Goal: Task Accomplishment & Management: Manage account settings

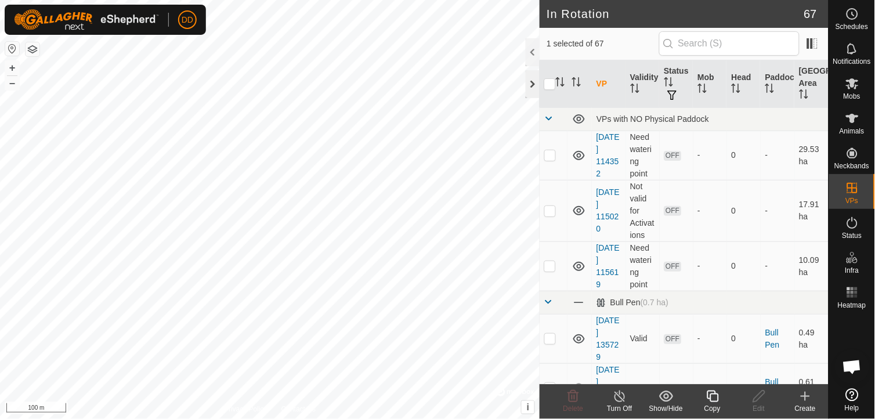
click at [532, 75] on div at bounding box center [532, 84] width 14 height 28
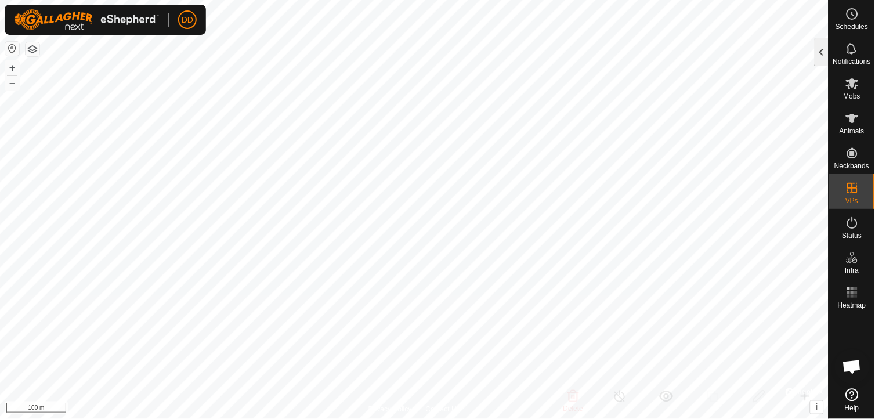
click at [821, 59] on div at bounding box center [821, 52] width 14 height 28
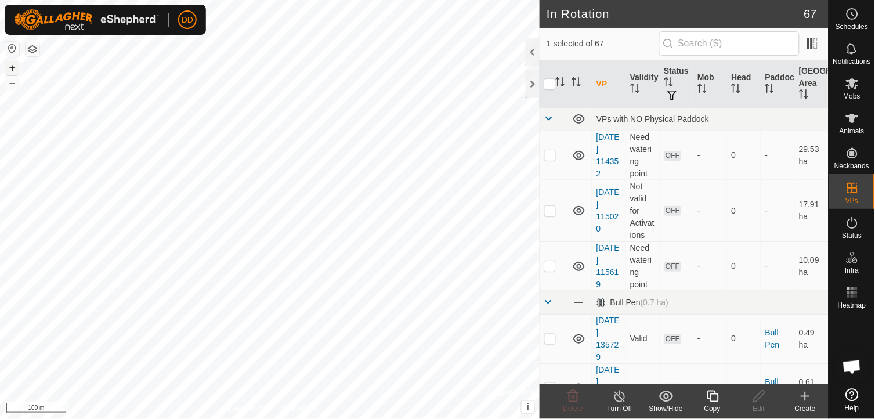
click at [13, 70] on button "+" at bounding box center [12, 68] width 14 height 14
click at [534, 80] on div at bounding box center [532, 84] width 14 height 28
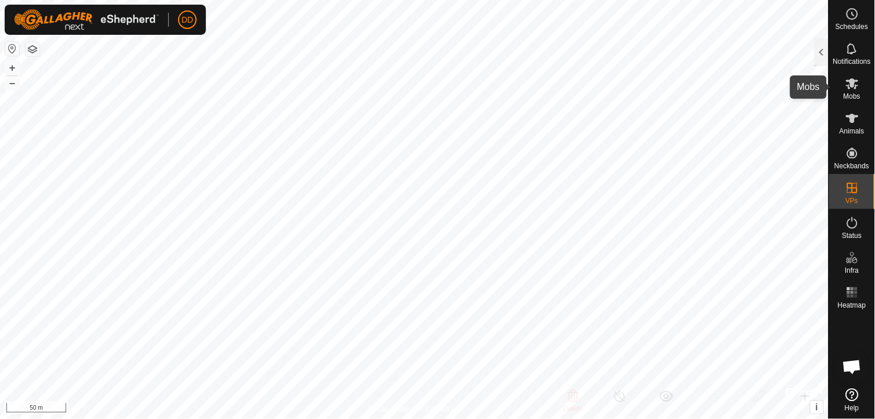
click at [849, 85] on icon at bounding box center [852, 84] width 14 height 14
click at [822, 55] on div at bounding box center [821, 52] width 14 height 28
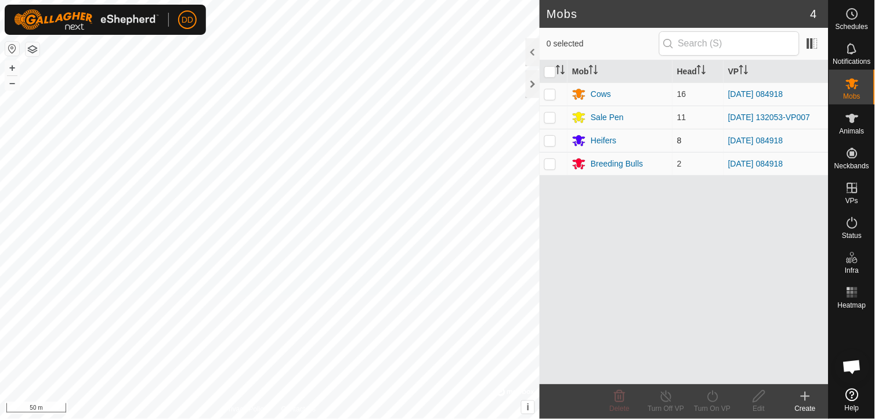
click at [548, 145] on p-checkbox at bounding box center [550, 140] width 12 height 9
click at [547, 143] on p-checkbox at bounding box center [550, 140] width 12 height 9
checkbox input "false"
click at [851, 14] on icon at bounding box center [852, 14] width 14 height 14
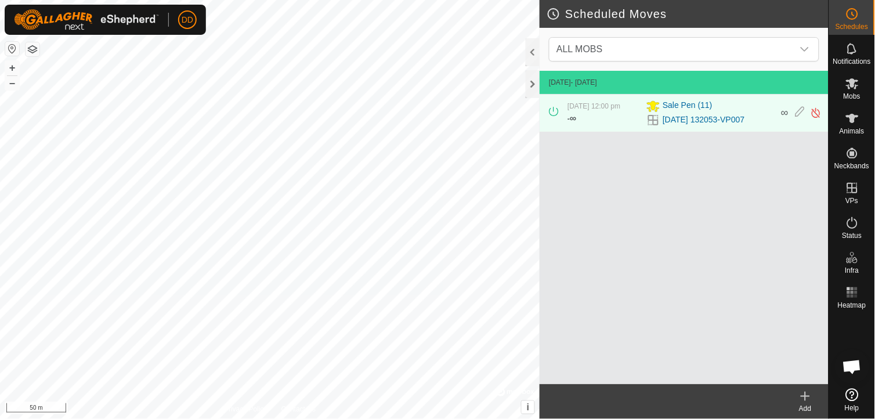
click at [808, 405] on div "Add" at bounding box center [805, 408] width 46 height 10
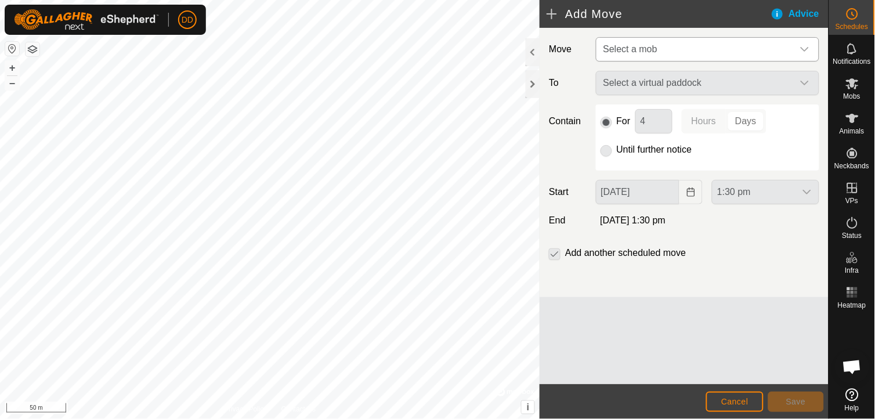
click at [808, 50] on icon "dropdown trigger" at bounding box center [804, 49] width 9 height 9
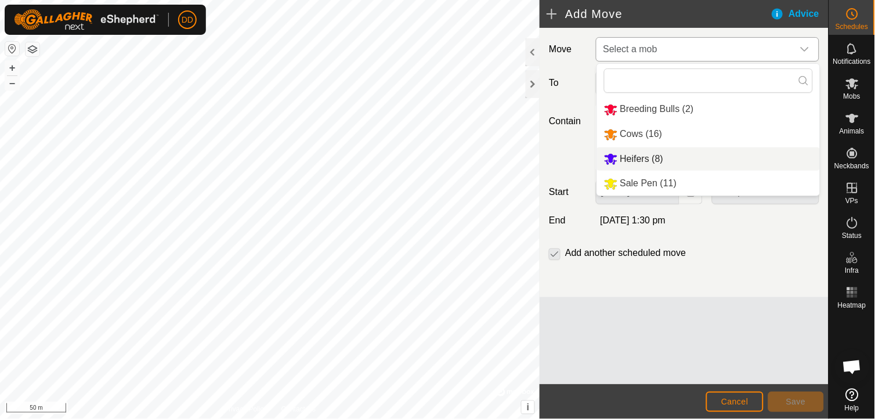
click at [655, 158] on li "Heifers (8)" at bounding box center [708, 159] width 223 height 24
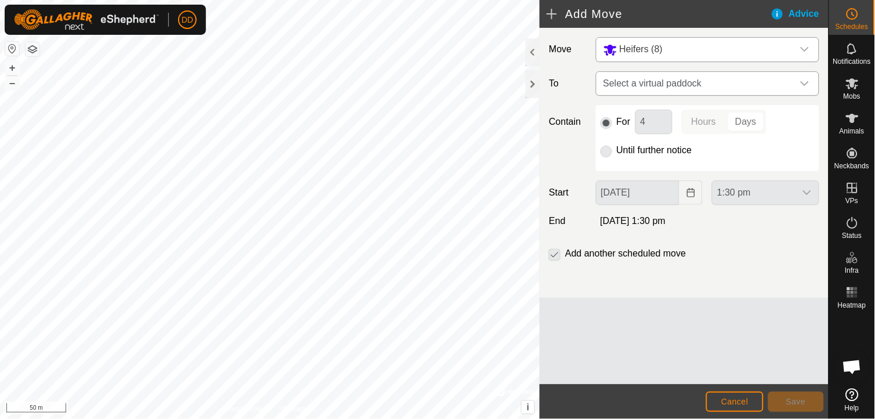
click at [807, 79] on icon "dropdown trigger" at bounding box center [804, 83] width 9 height 9
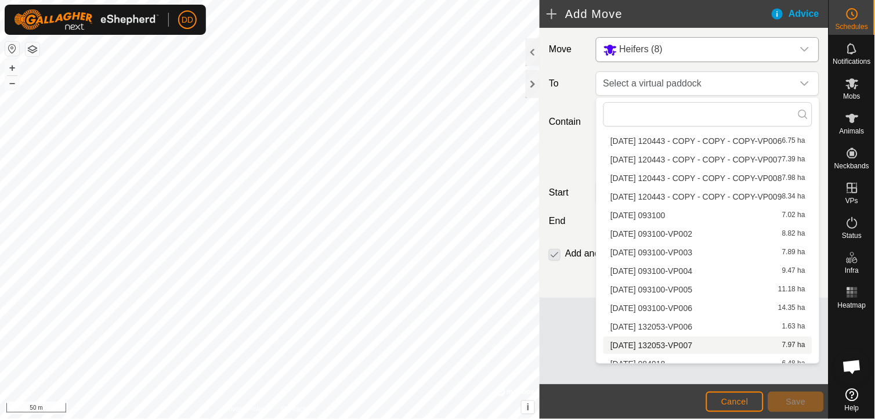
scroll to position [1022, 0]
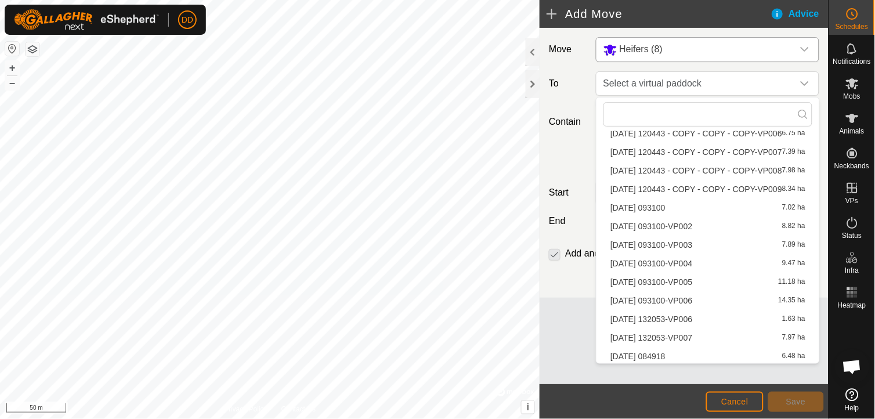
click at [696, 335] on li "[DATE] 132053-VP007 7.97 ha" at bounding box center [707, 337] width 209 height 17
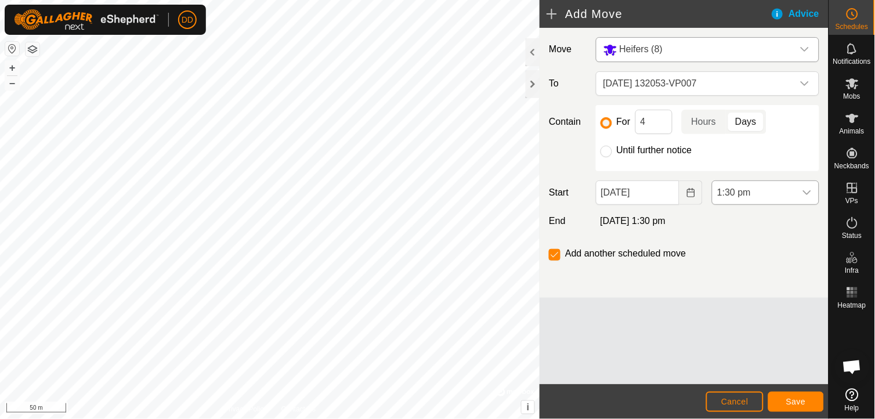
click at [808, 187] on div "dropdown trigger" at bounding box center [806, 192] width 23 height 23
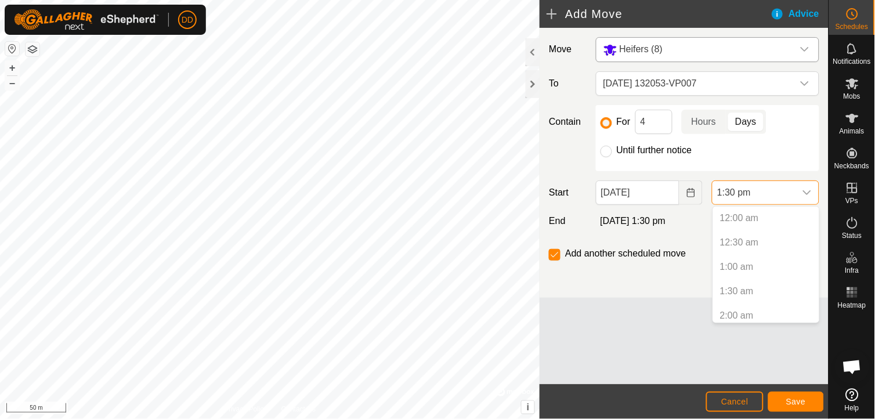
scroll to position [564, 0]
click at [808, 186] on div "dropdown trigger" at bounding box center [806, 192] width 23 height 23
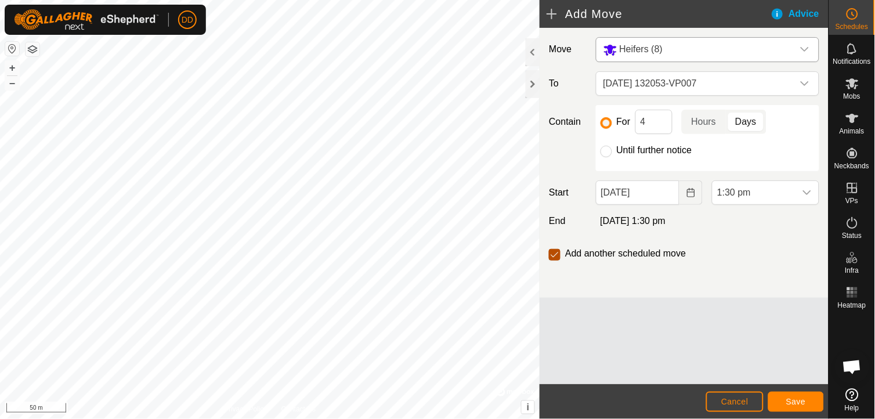
click at [556, 256] on input "checkbox" at bounding box center [555, 255] width 12 height 12
checkbox input "false"
click at [604, 154] on input "Until further notice" at bounding box center [606, 152] width 12 height 12
radio input "true"
click at [796, 401] on span "Save" at bounding box center [796, 401] width 20 height 9
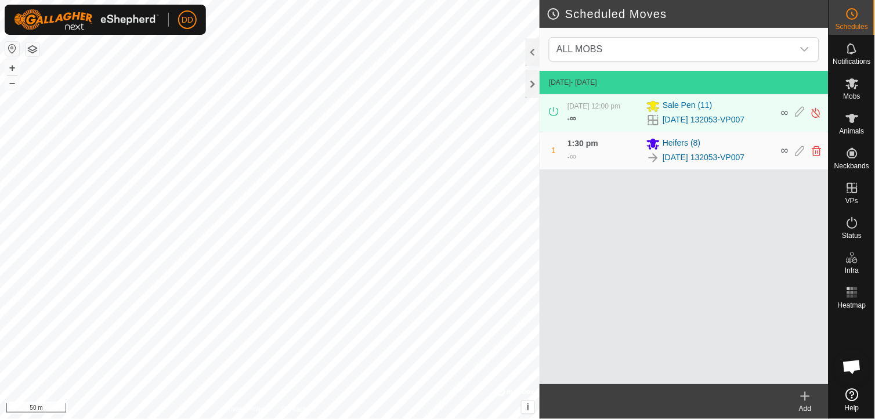
click at [806, 397] on icon at bounding box center [805, 396] width 14 height 14
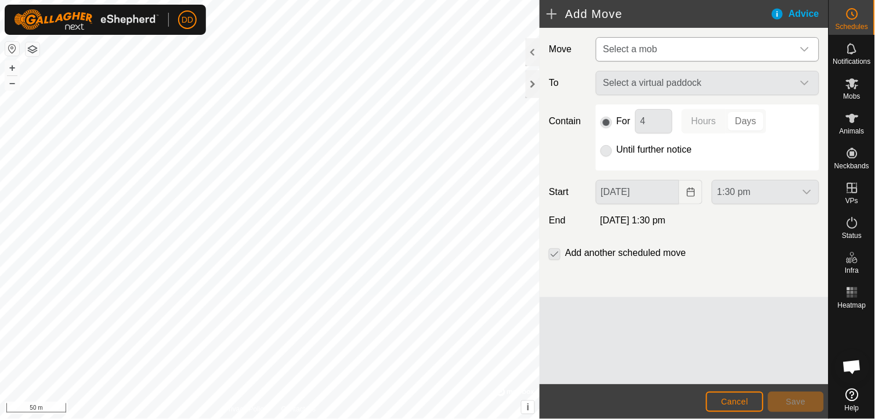
click at [807, 50] on icon "dropdown trigger" at bounding box center [804, 49] width 9 height 9
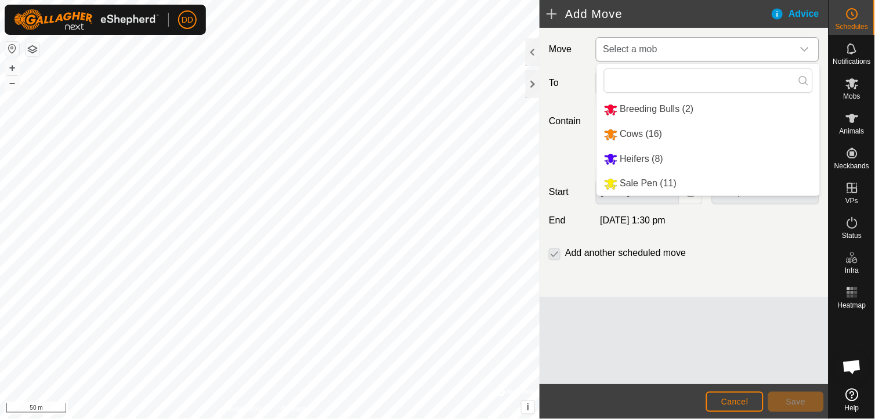
click at [641, 128] on li "Cows (16)" at bounding box center [708, 134] width 223 height 24
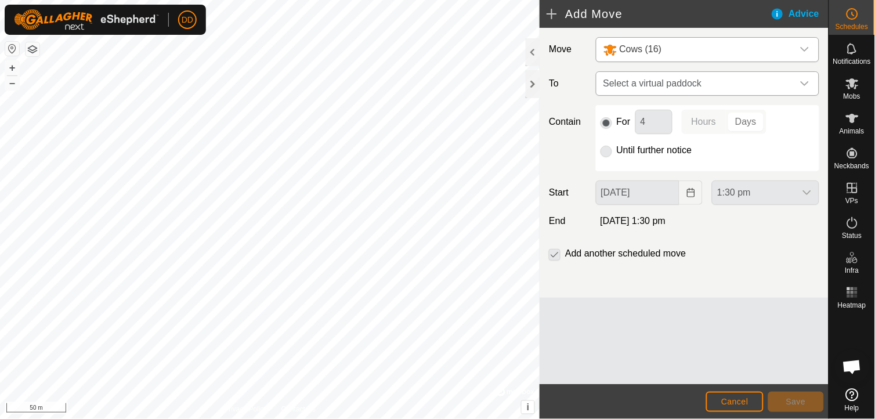
click at [805, 83] on icon "dropdown trigger" at bounding box center [804, 83] width 9 height 9
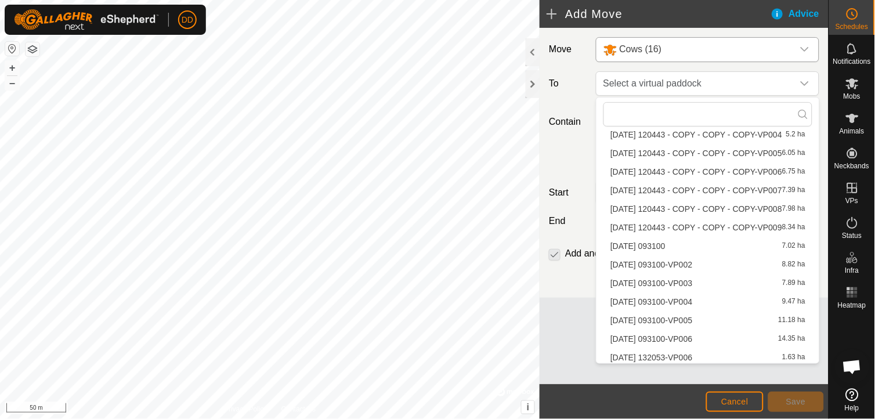
scroll to position [1015, 0]
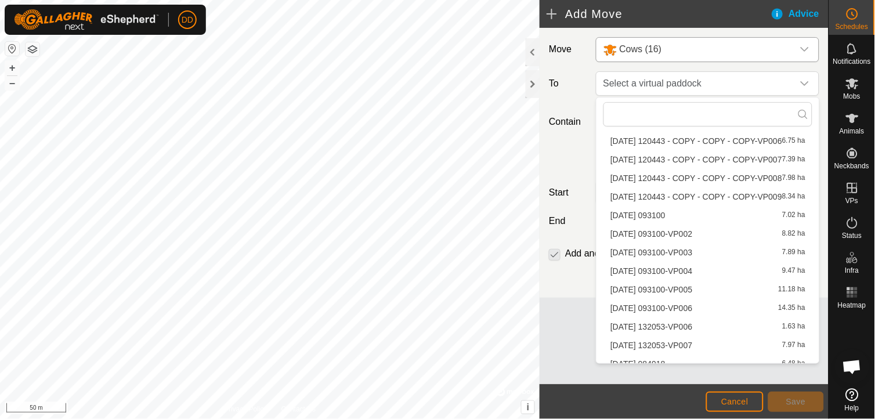
click at [701, 158] on li "[DATE] 120443 - COPY - COPY - COPY-VP007 7.39 ha" at bounding box center [707, 159] width 209 height 17
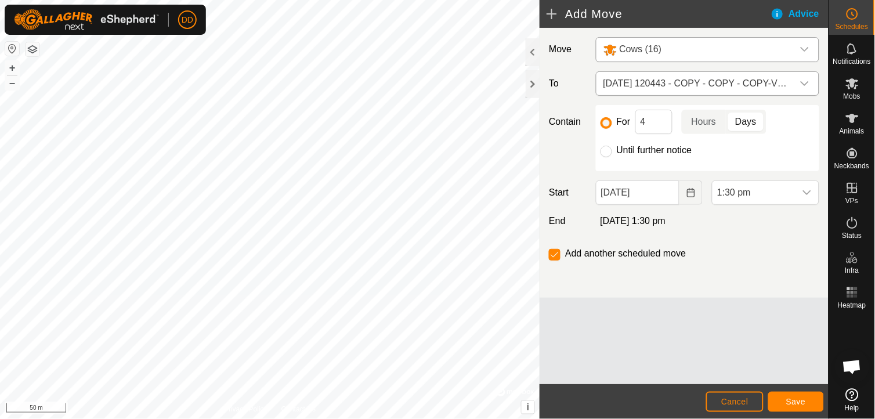
click at [805, 82] on icon "dropdown trigger" at bounding box center [804, 83] width 9 height 9
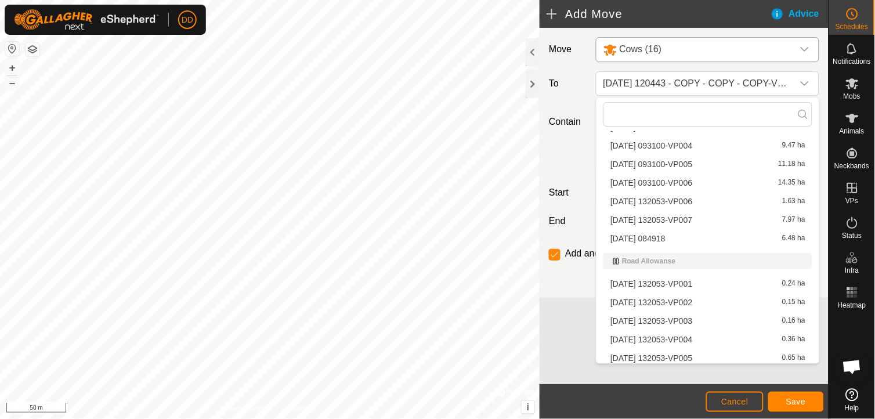
scroll to position [1141, 0]
click at [699, 216] on li "[DATE] 132053-VP007 7.97 ha" at bounding box center [707, 218] width 209 height 17
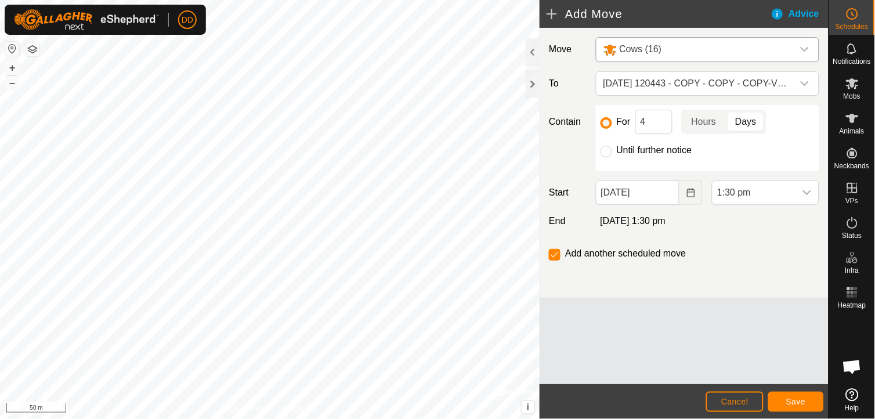
scroll to position [1033, 0]
click at [607, 154] on input "Until further notice" at bounding box center [606, 152] width 12 height 12
radio input "true"
checkbox input "false"
click at [796, 399] on span "Save" at bounding box center [796, 401] width 20 height 9
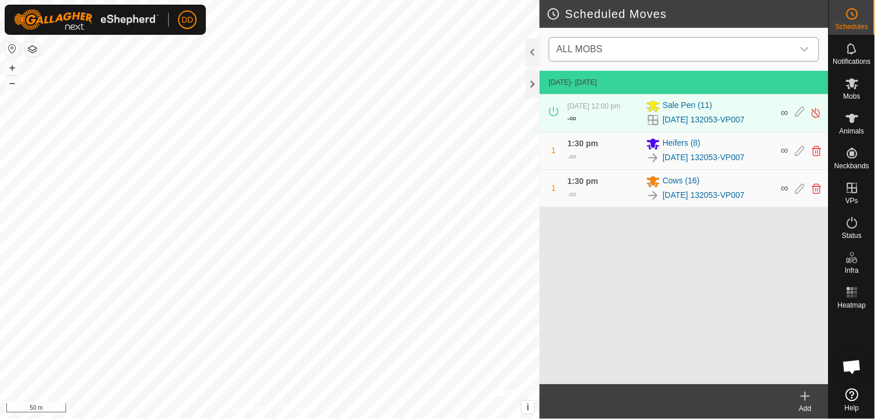
click at [803, 45] on icon "dropdown trigger" at bounding box center [804, 49] width 9 height 9
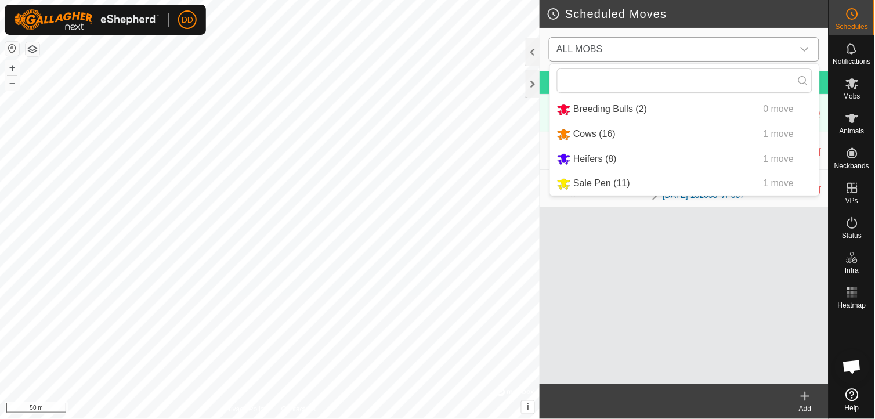
click at [625, 111] on li "Breeding Bulls (2) 0 move" at bounding box center [684, 109] width 269 height 24
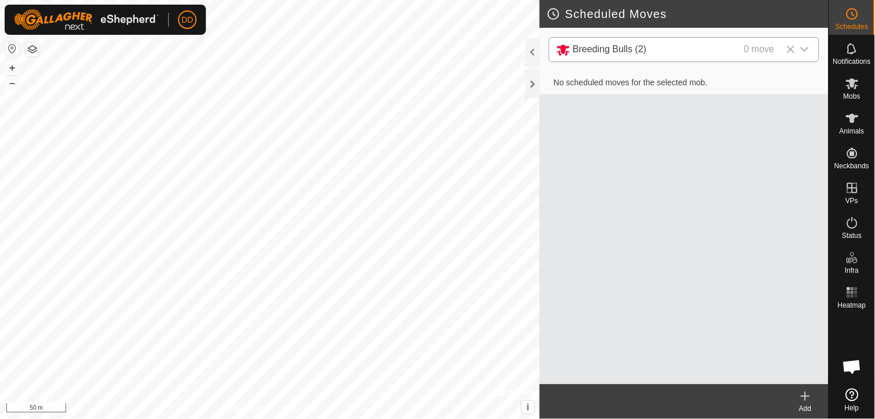
click at [808, 393] on icon at bounding box center [805, 396] width 14 height 14
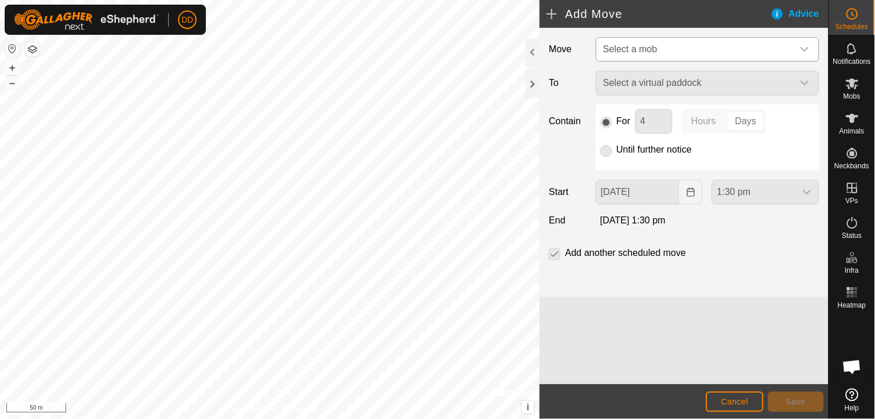
click at [808, 45] on icon "dropdown trigger" at bounding box center [804, 49] width 9 height 9
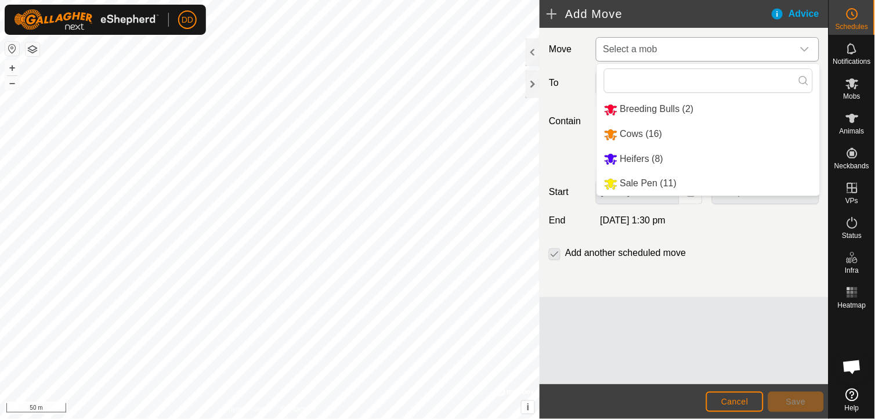
click at [672, 111] on li "Breeding Bulls (2)" at bounding box center [708, 109] width 223 height 24
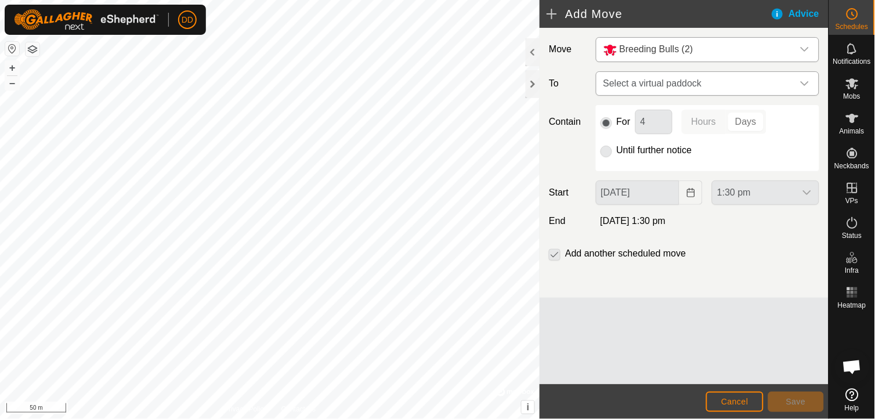
click at [807, 79] on icon "dropdown trigger" at bounding box center [804, 83] width 9 height 9
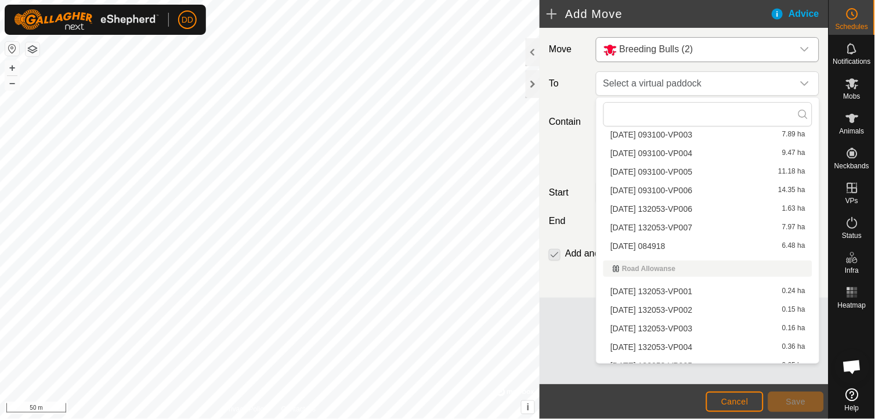
scroll to position [1141, 0]
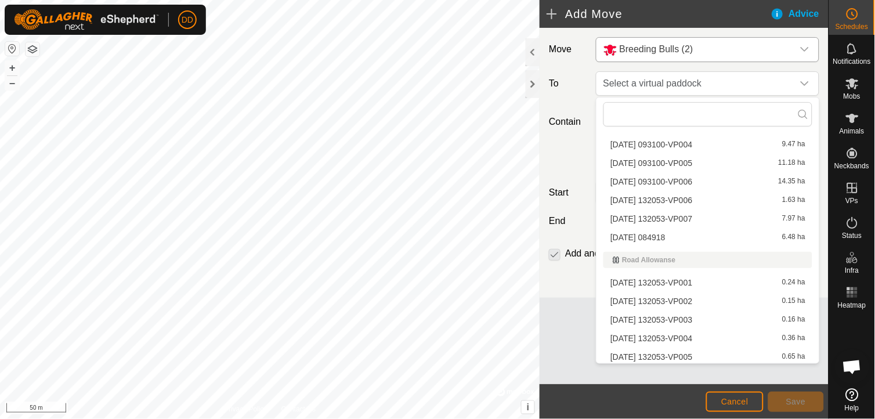
click at [699, 215] on li "[DATE] 132053-VP007 7.97 ha" at bounding box center [707, 218] width 209 height 17
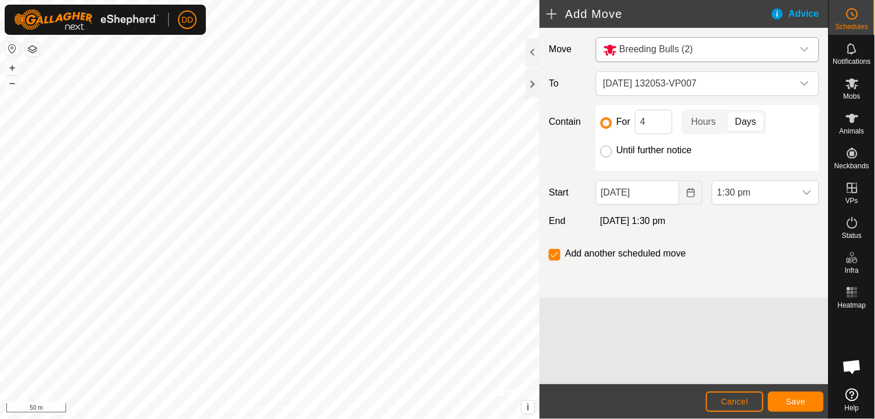
click at [611, 148] on input "Until further notice" at bounding box center [606, 152] width 12 height 12
radio input "true"
checkbox input "false"
click at [797, 398] on span "Save" at bounding box center [796, 401] width 20 height 9
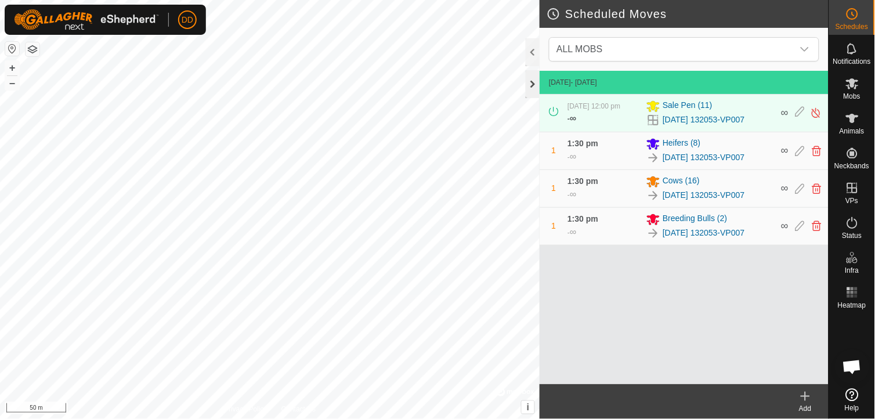
click at [532, 86] on div at bounding box center [532, 84] width 14 height 28
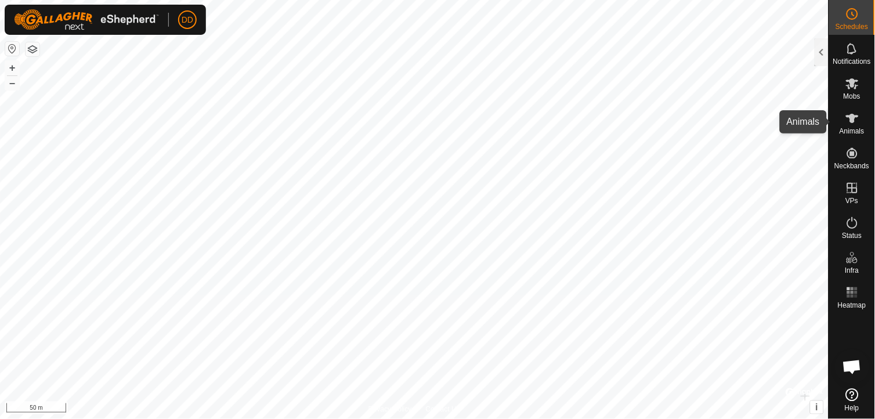
click at [854, 123] on icon at bounding box center [852, 118] width 14 height 14
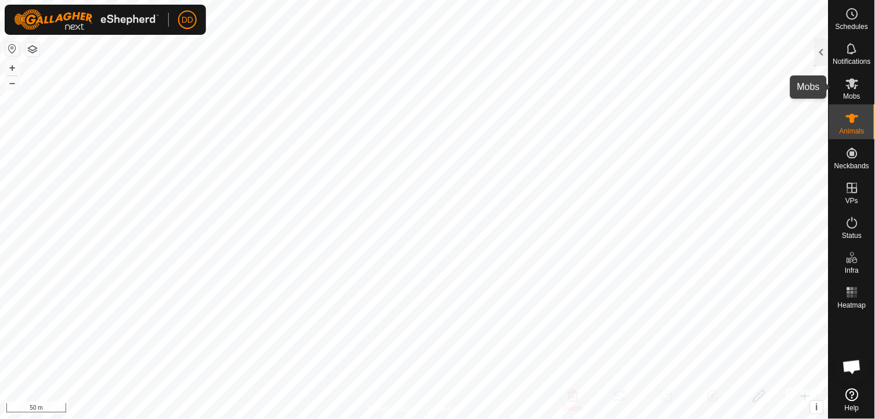
click at [854, 90] on es-mob-svg-icon at bounding box center [851, 83] width 21 height 19
click at [820, 50] on div at bounding box center [821, 52] width 14 height 28
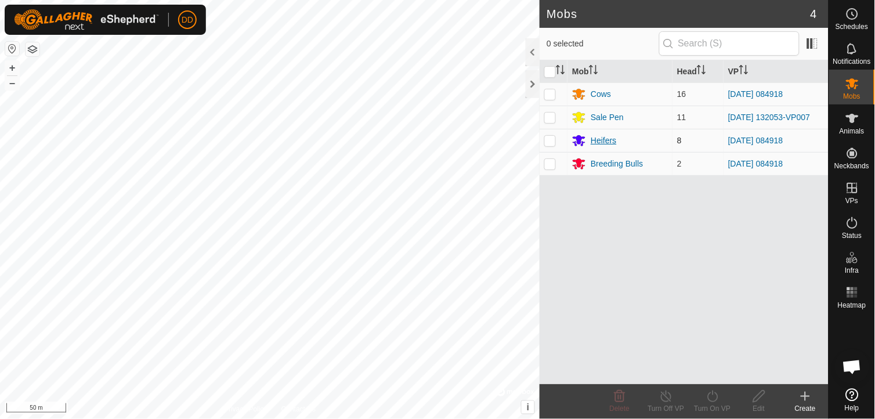
click at [595, 142] on div "Heifers" at bounding box center [603, 141] width 26 height 12
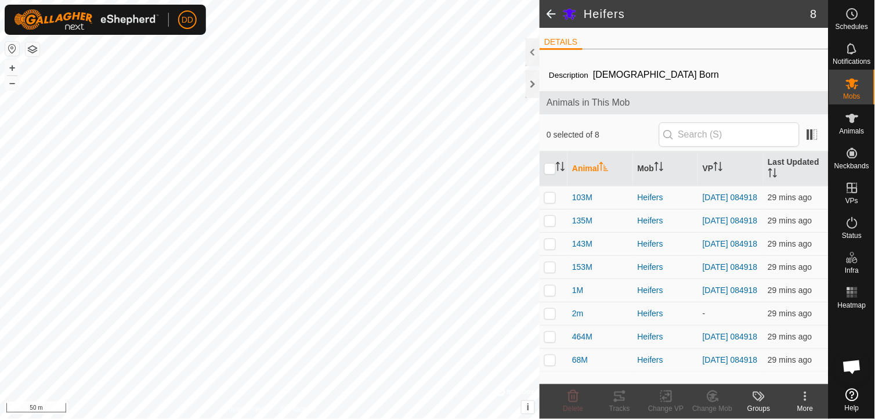
scroll to position [1, 0]
click at [582, 270] on span "153M" at bounding box center [582, 267] width 20 height 12
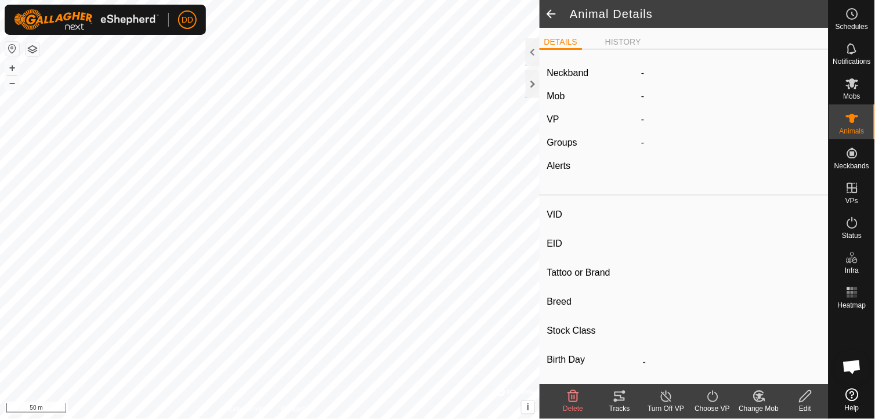
type input "153M"
type input "-"
type input "Hereford"
type input "Bred Heifer"
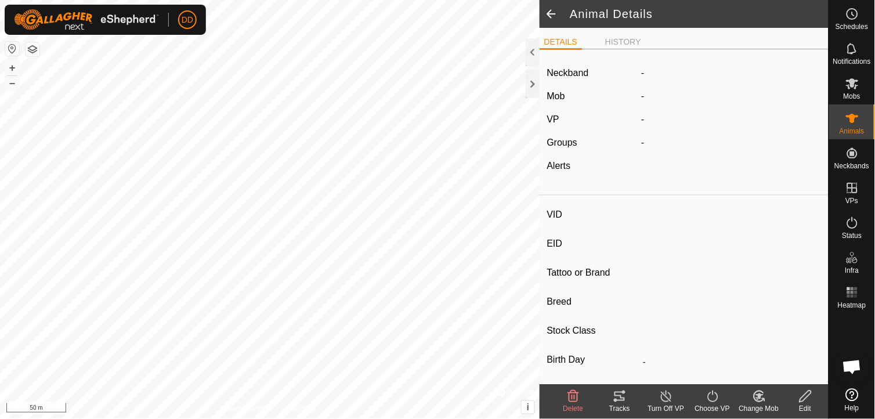
type input "0 kg"
type input "-"
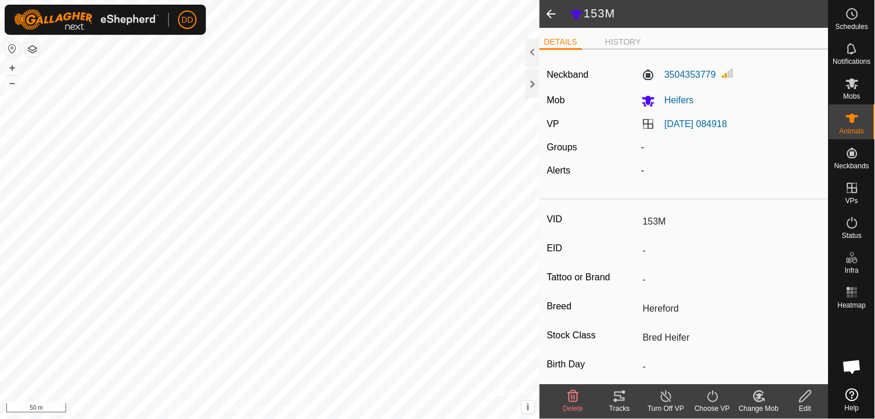
click at [550, 12] on span at bounding box center [550, 14] width 23 height 28
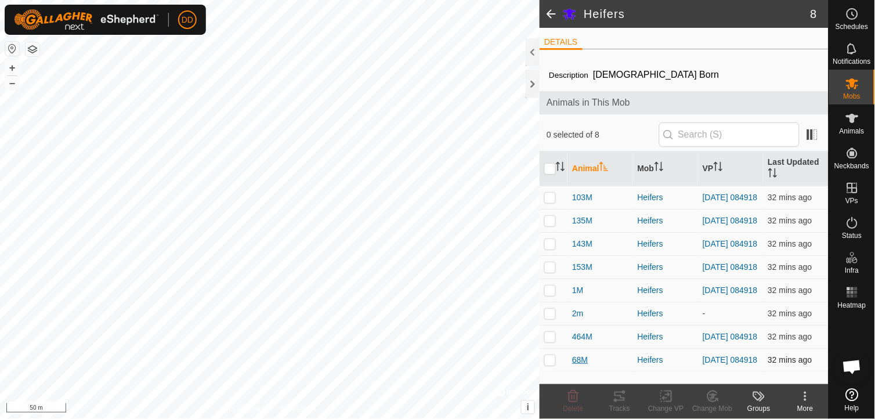
click at [583, 366] on span "68M" at bounding box center [580, 360] width 16 height 12
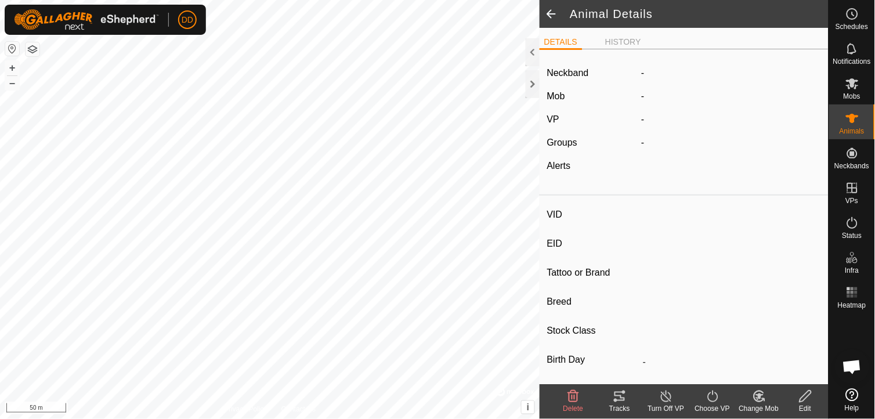
type input "68M"
type input "-"
type input "2668"
type input "Hereford"
type input "Bred Heifer"
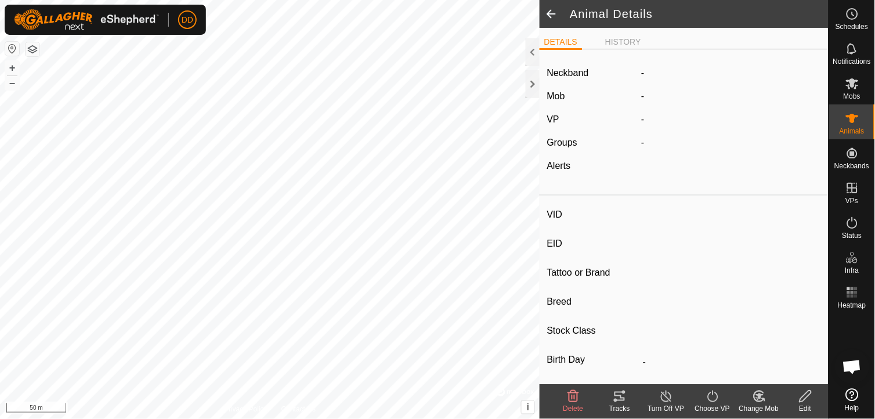
type input "0 kg"
type input "-"
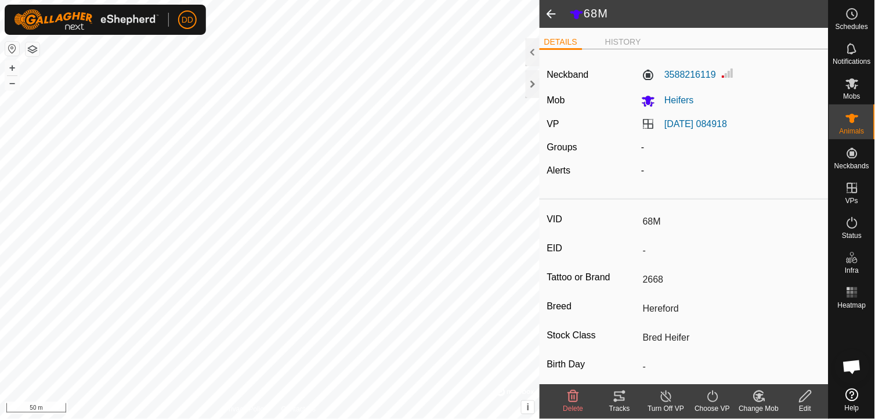
click at [554, 8] on span at bounding box center [550, 14] width 23 height 28
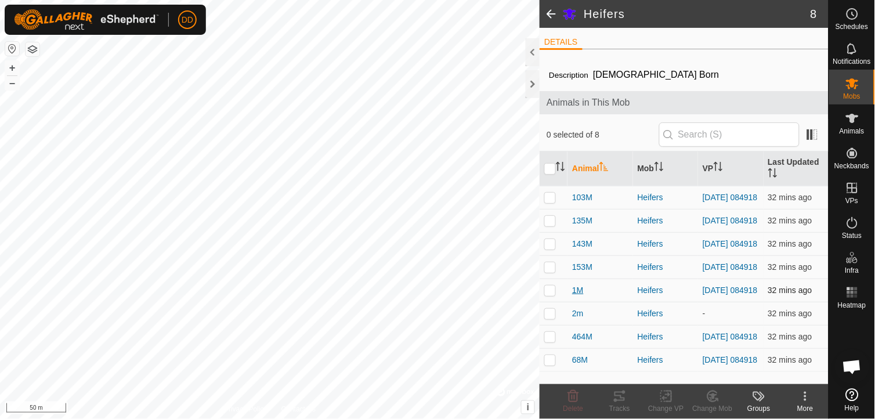
click at [580, 296] on span "1M" at bounding box center [577, 290] width 11 height 12
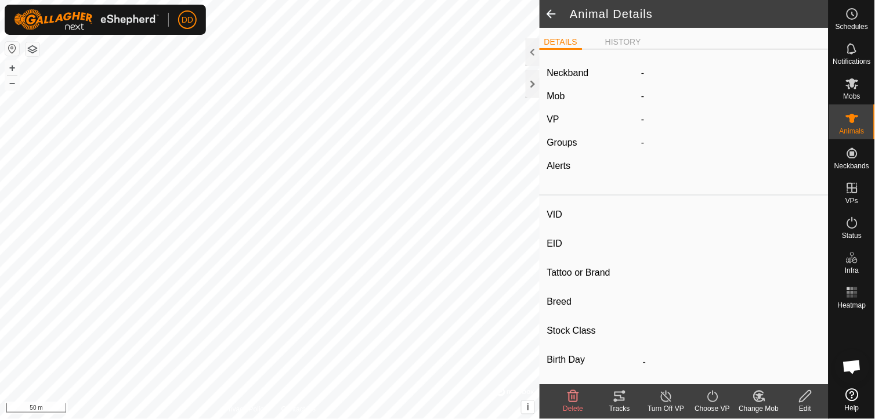
type input "1M"
type input "-"
type input "1F"
type input "Hereford"
type input "Bred Heifer"
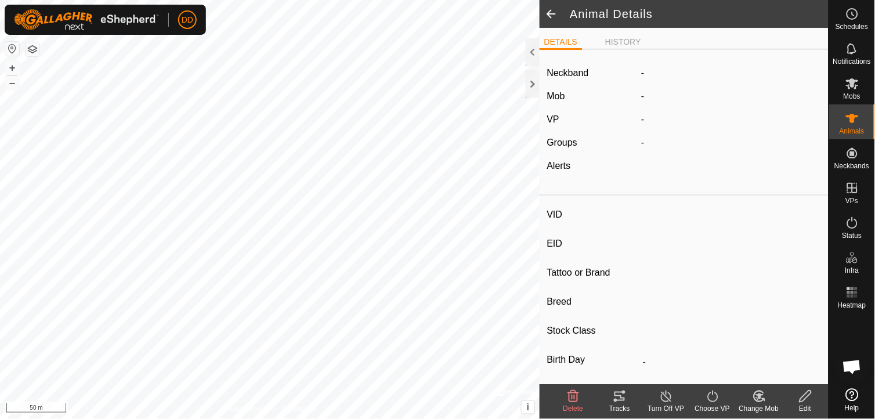
type input "0 kg"
type input "-"
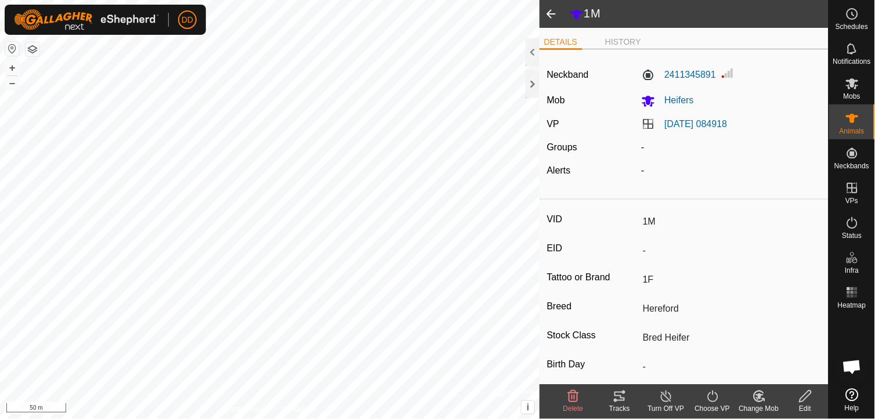
click at [548, 14] on span at bounding box center [550, 14] width 23 height 28
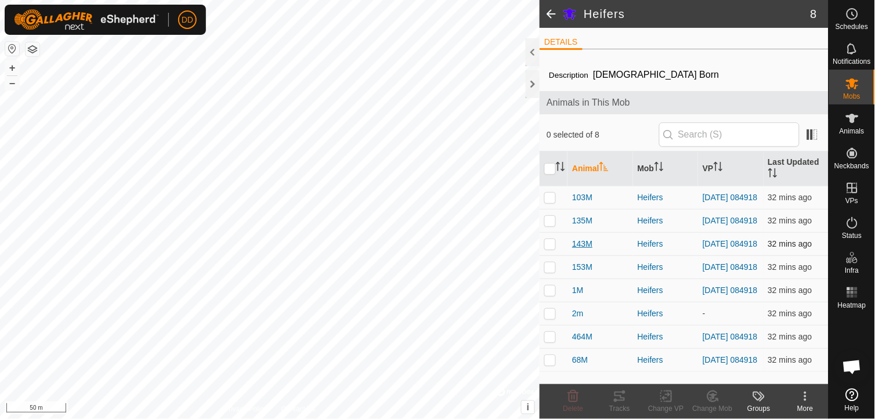
click at [584, 248] on span "143M" at bounding box center [582, 244] width 20 height 12
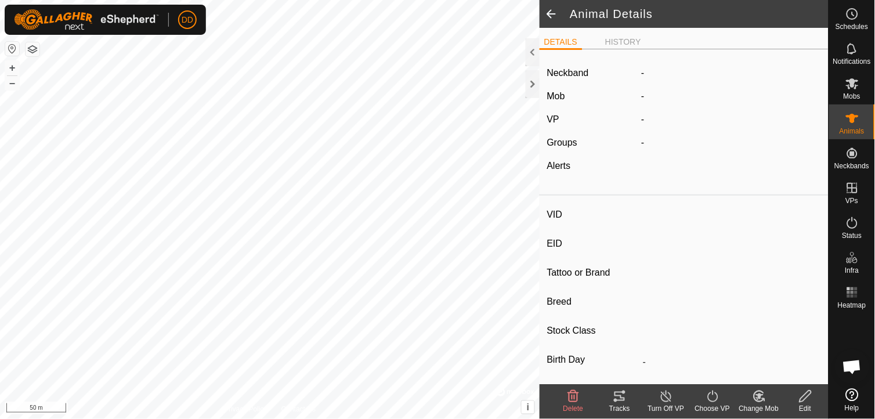
type input "143M"
type input "-"
type input "14D"
type input "Hereford"
type input "Bred Heifer"
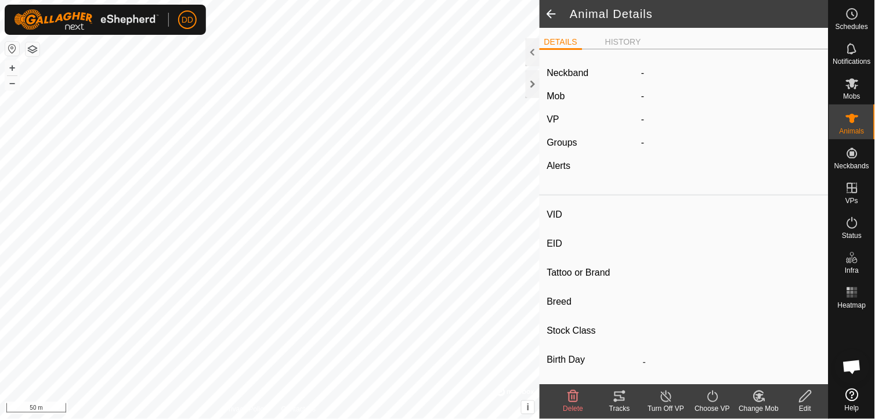
type input "0 kg"
type input "-"
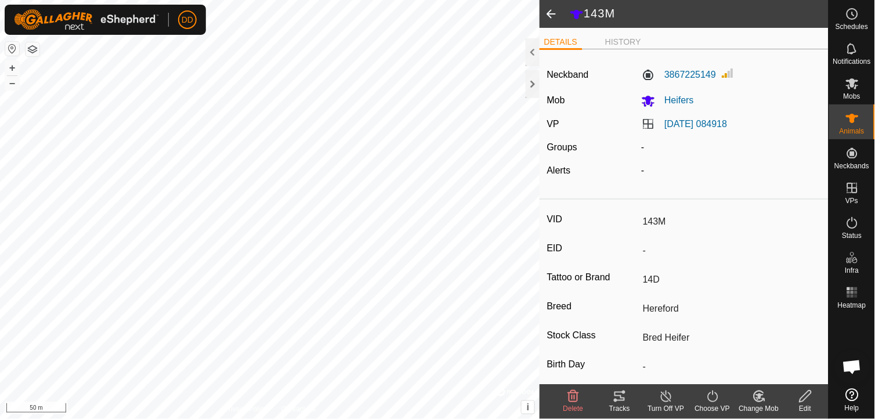
click at [551, 13] on span at bounding box center [550, 14] width 23 height 28
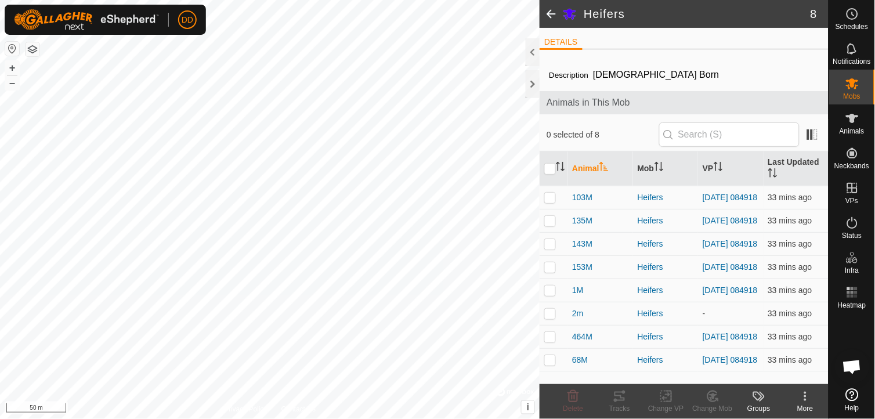
click at [551, 13] on span at bounding box center [550, 14] width 23 height 28
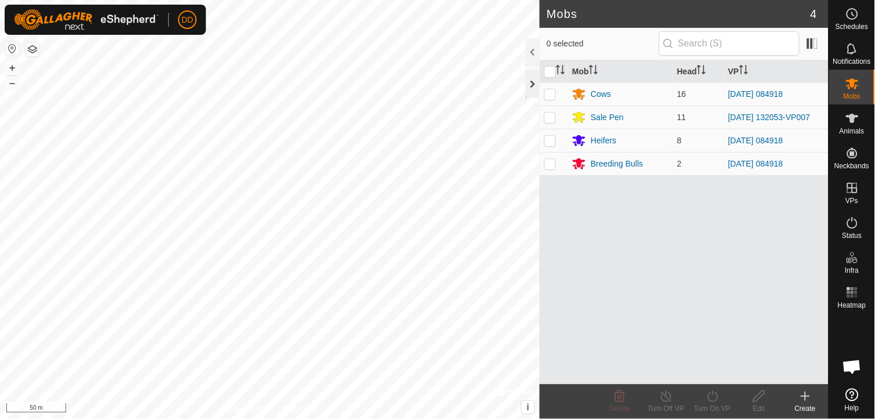
click at [531, 82] on div at bounding box center [532, 84] width 14 height 28
